Goal: Task Accomplishment & Management: Manage account settings

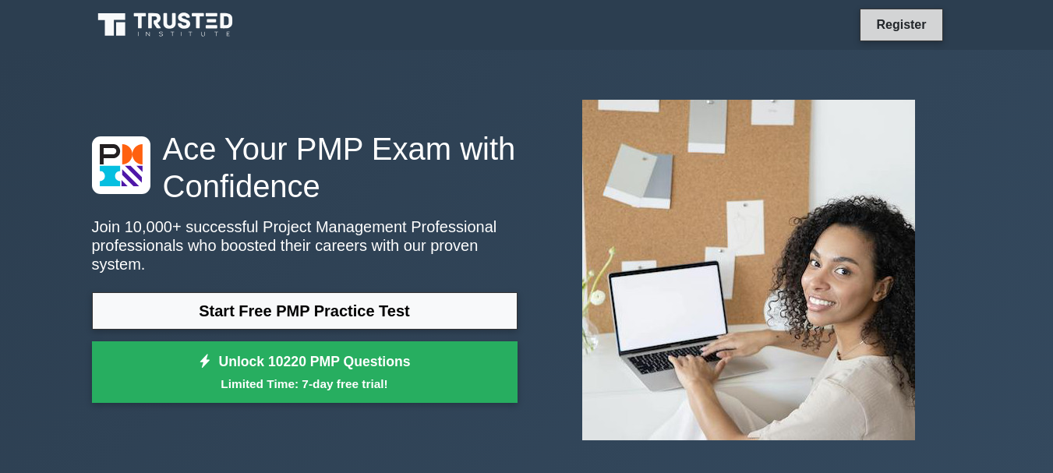
click at [912, 23] on link "Register" at bounding box center [901, 24] width 69 height 19
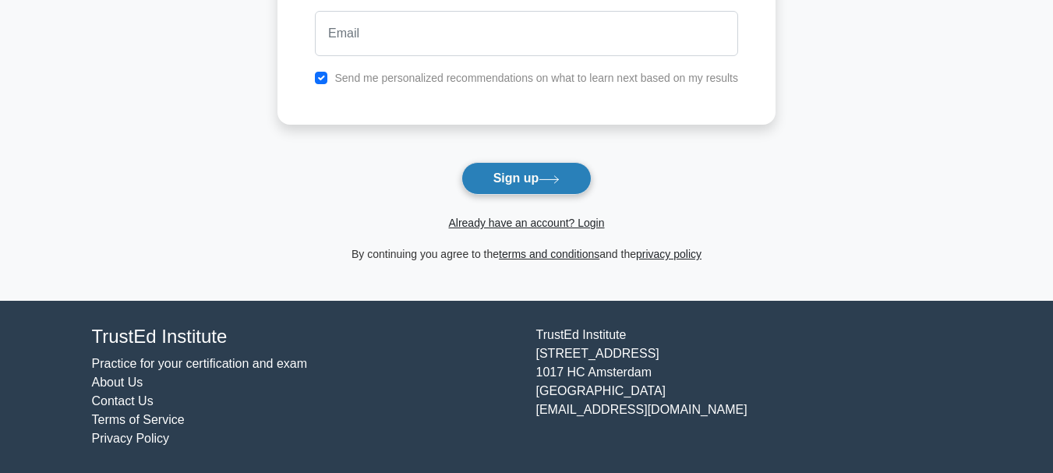
click at [513, 183] on button "Sign up" at bounding box center [527, 178] width 131 height 33
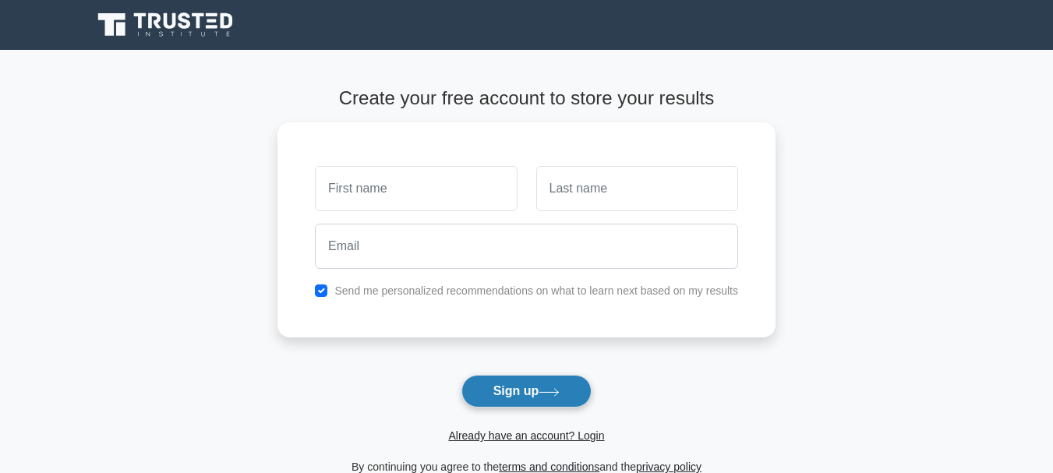
click at [501, 389] on button "Sign up" at bounding box center [527, 391] width 131 height 33
click at [506, 437] on link "Already have an account? Login" at bounding box center [526, 436] width 156 height 12
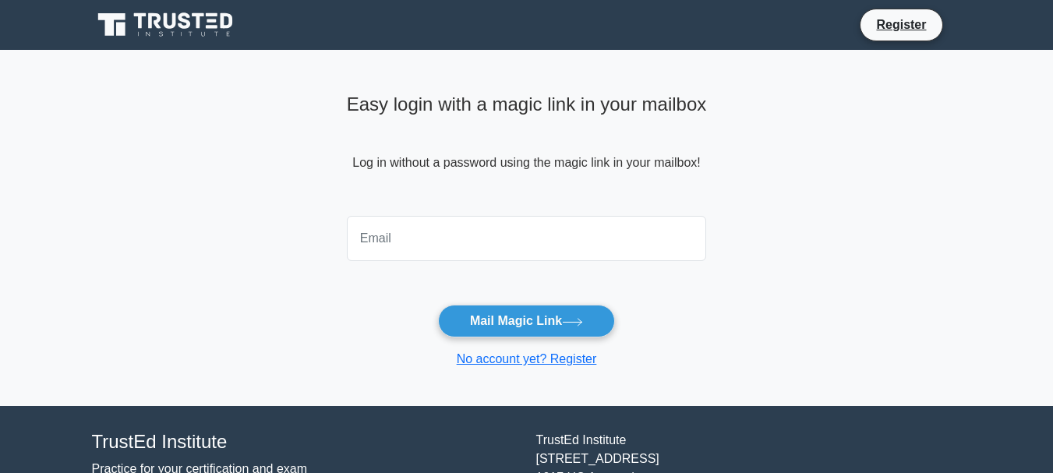
click at [443, 246] on input "email" at bounding box center [527, 238] width 360 height 45
type input "neerajmohansharma@gmail.com"
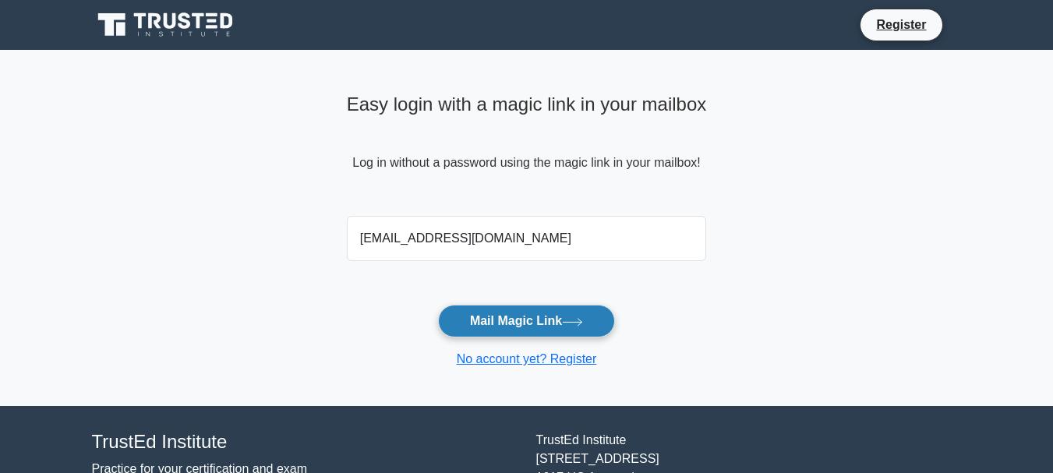
click at [534, 330] on button "Mail Magic Link" at bounding box center [526, 321] width 177 height 33
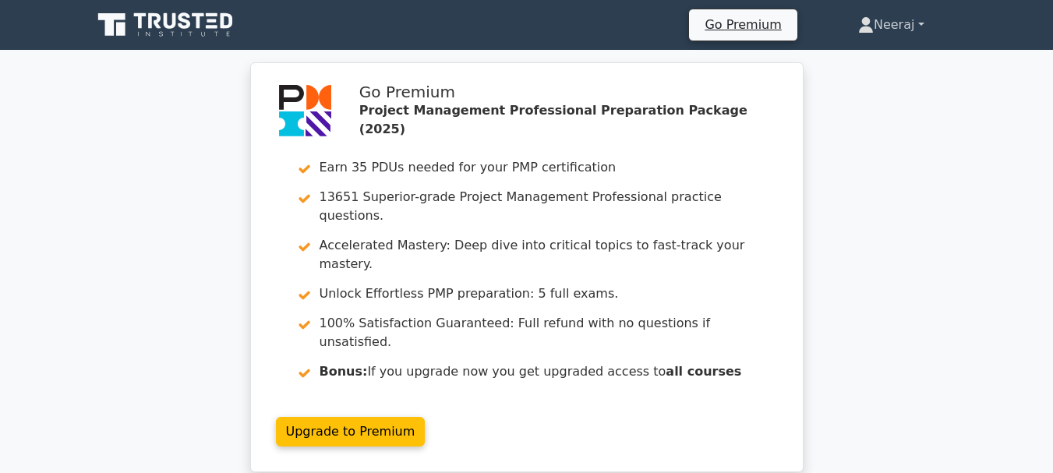
click at [880, 32] on link "Neeraj" at bounding box center [891, 24] width 141 height 31
click at [866, 57] on link "Profile" at bounding box center [883, 61] width 123 height 25
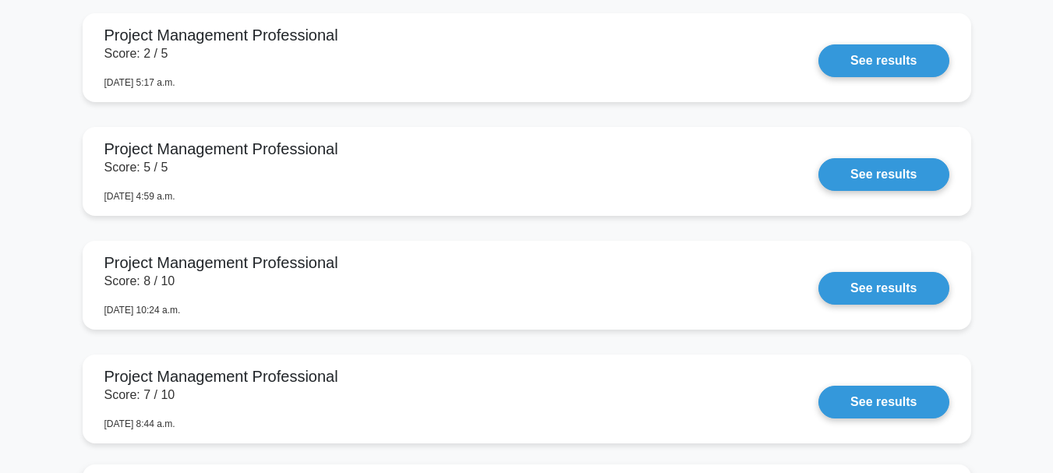
scroll to position [4236, 0]
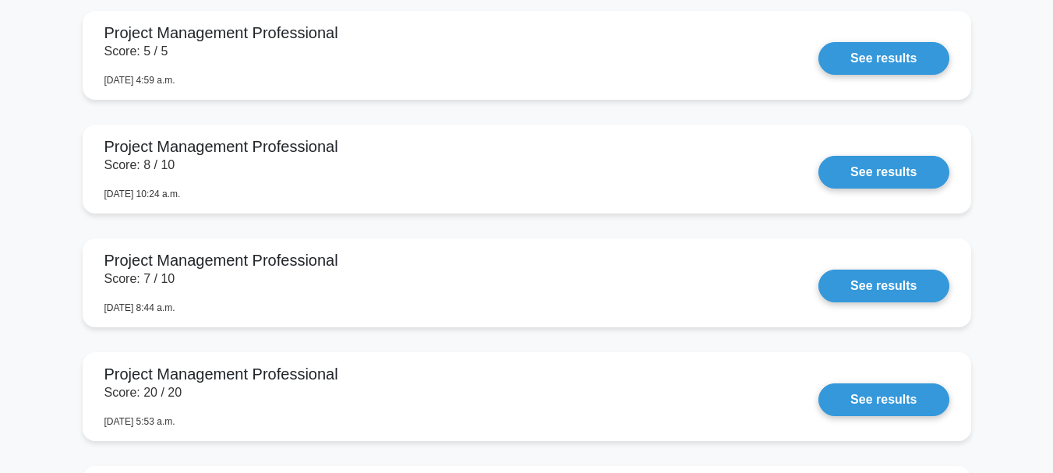
drag, startPoint x: 50, startPoint y: 131, endPoint x: 229, endPoint y: 448, distance: 363.8
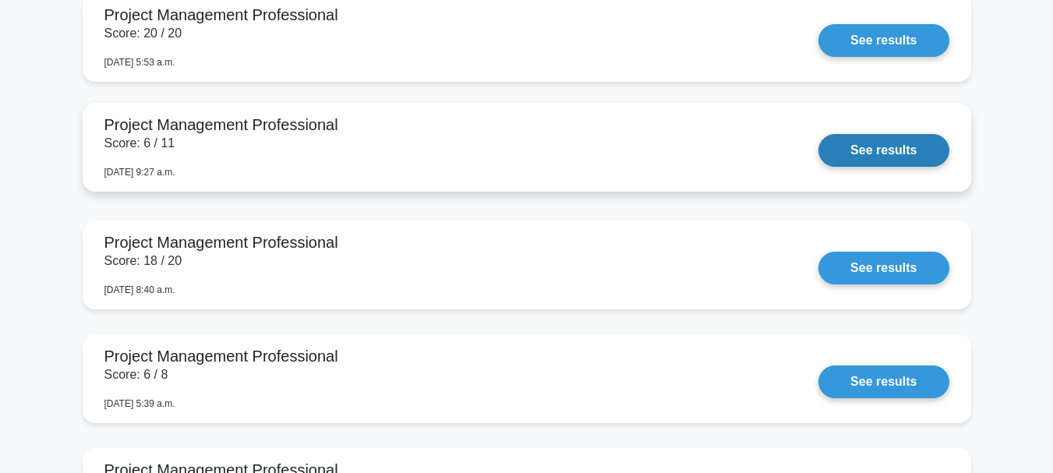
scroll to position [4470, 0]
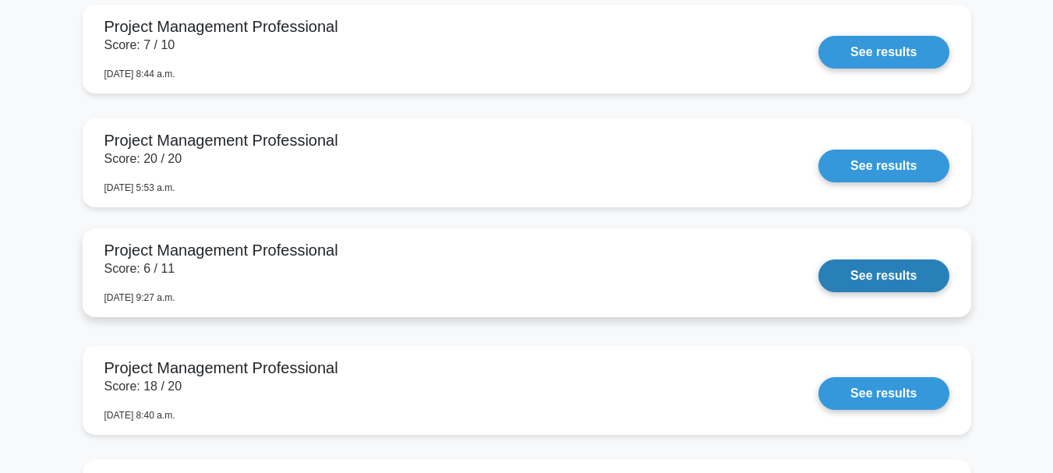
copy div "3h 36m Power Skills 1h 19m Business Acumen 1h 28m Project Management Profession…"
click at [819, 260] on link "See results" at bounding box center [884, 276] width 130 height 33
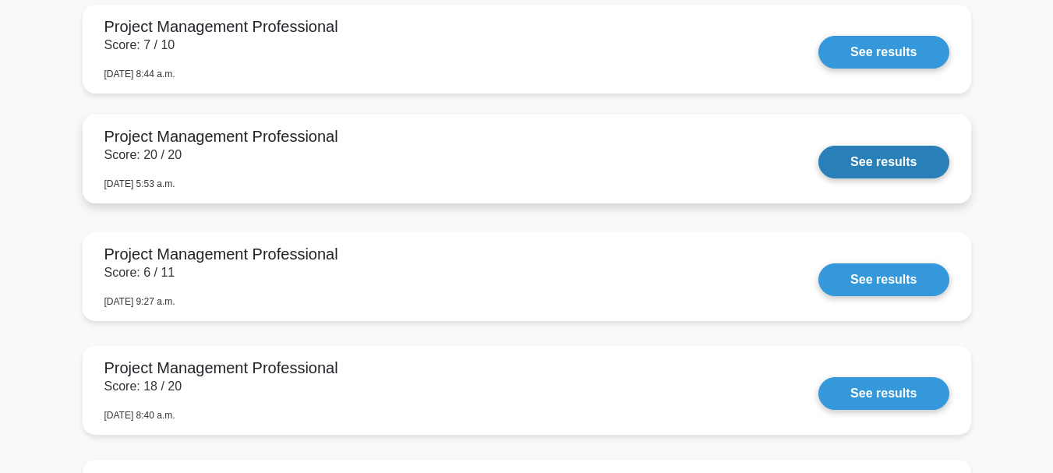
click at [819, 179] on link "See results" at bounding box center [884, 162] width 130 height 33
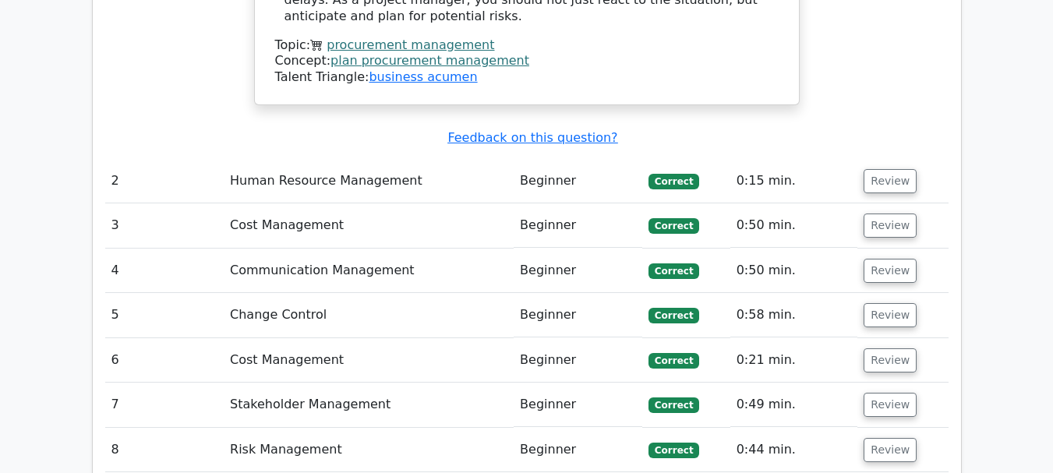
scroll to position [2183, 0]
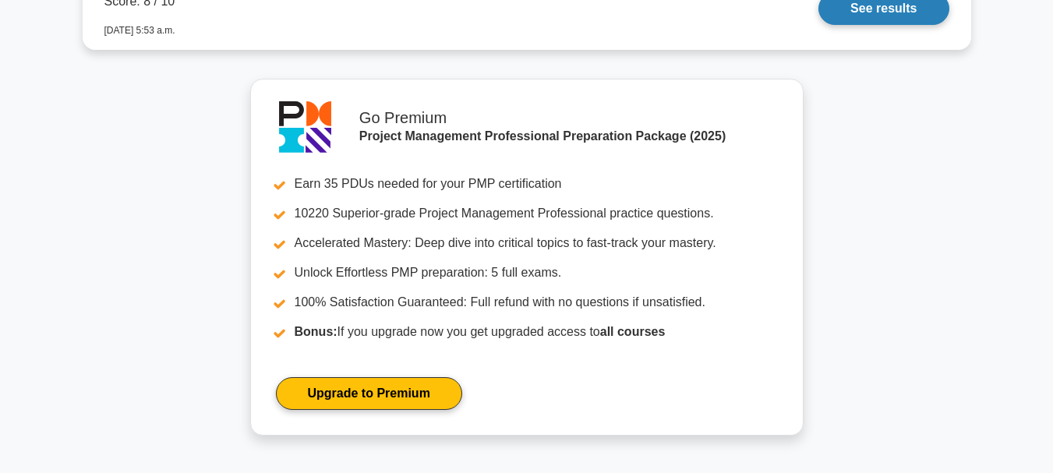
scroll to position [6836, 0]
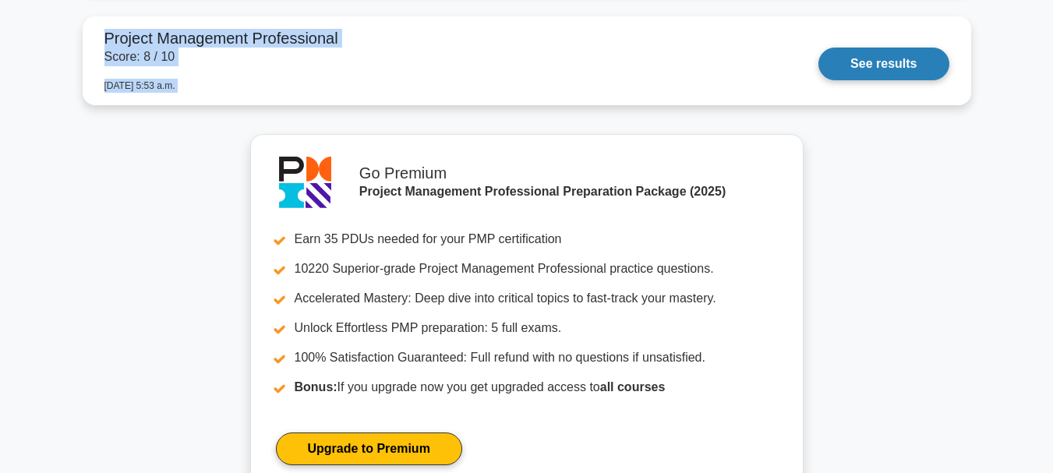
drag, startPoint x: 72, startPoint y: 246, endPoint x: 232, endPoint y: 100, distance: 216.4
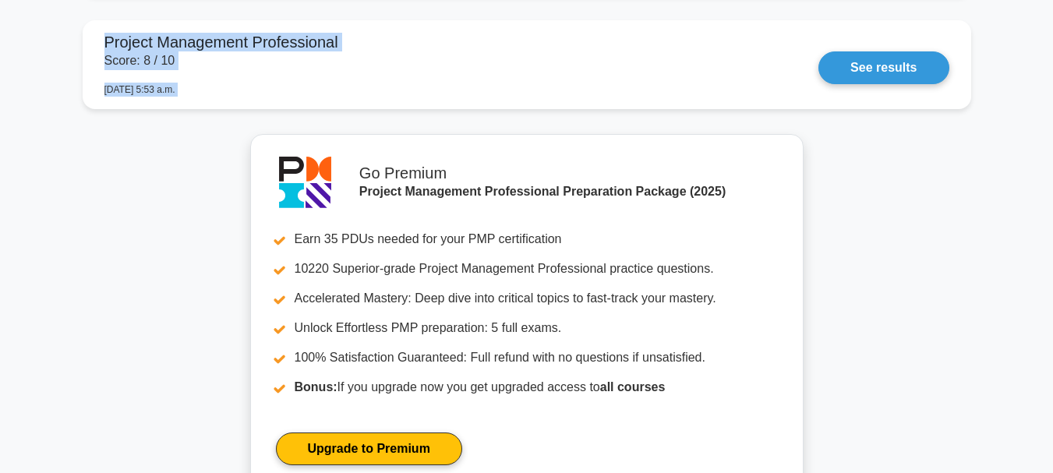
copy div "Project Management Professional Score: 6 / 11 [DATE] 9:27 a.m. See results Proj…"
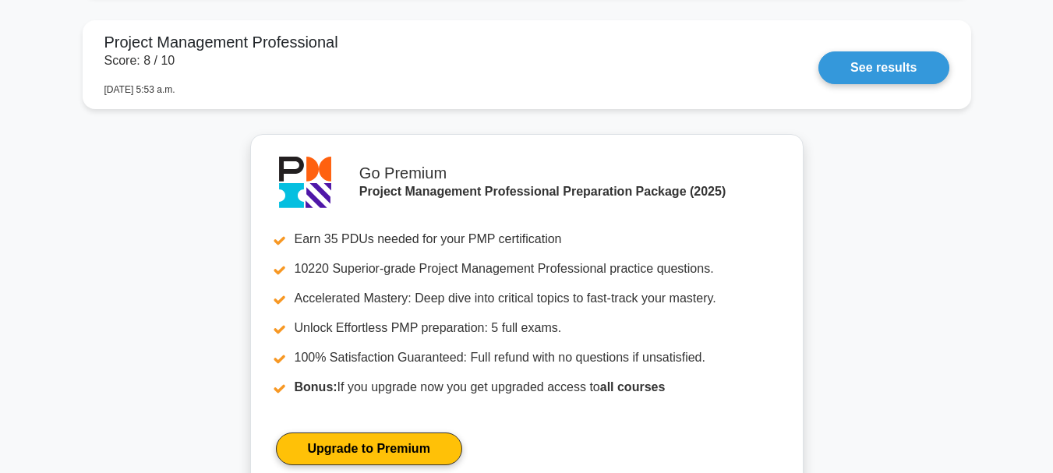
click at [947, 310] on div "Go Premium Project Management Professional Preparation Package (2025) Earn 35 P…" at bounding box center [527, 411] width 889 height 554
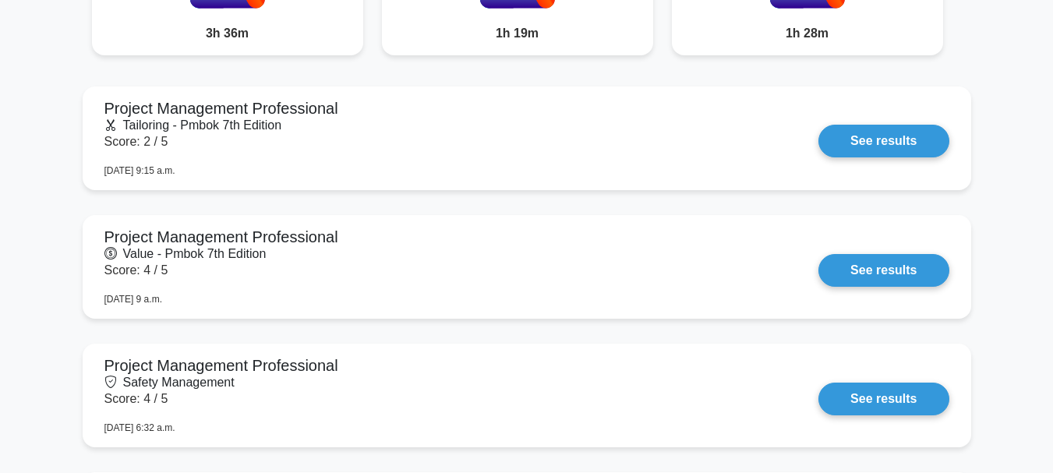
scroll to position [1144, 0]
